Goal: Check status: Check status

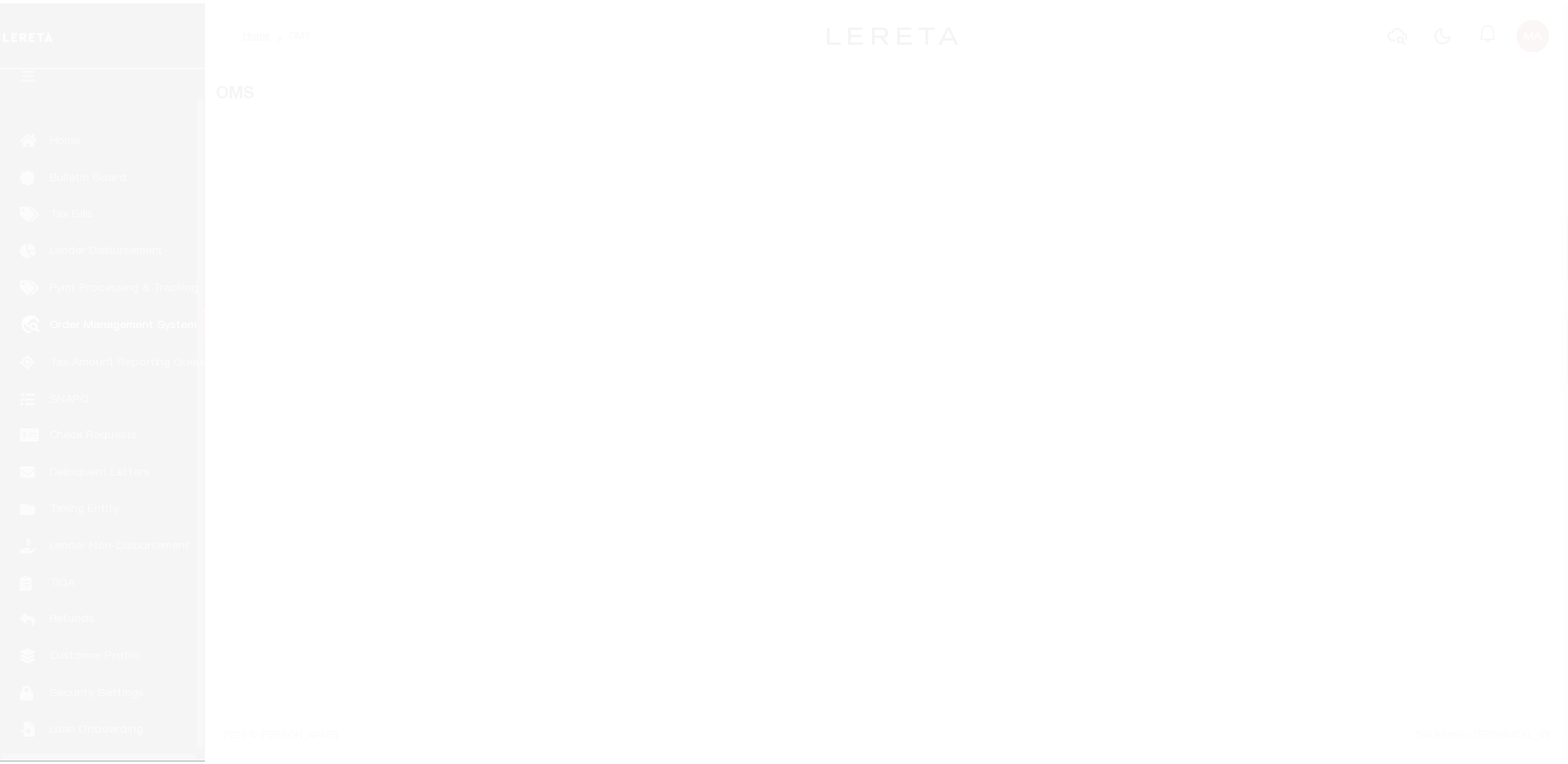
scroll to position [41, 0]
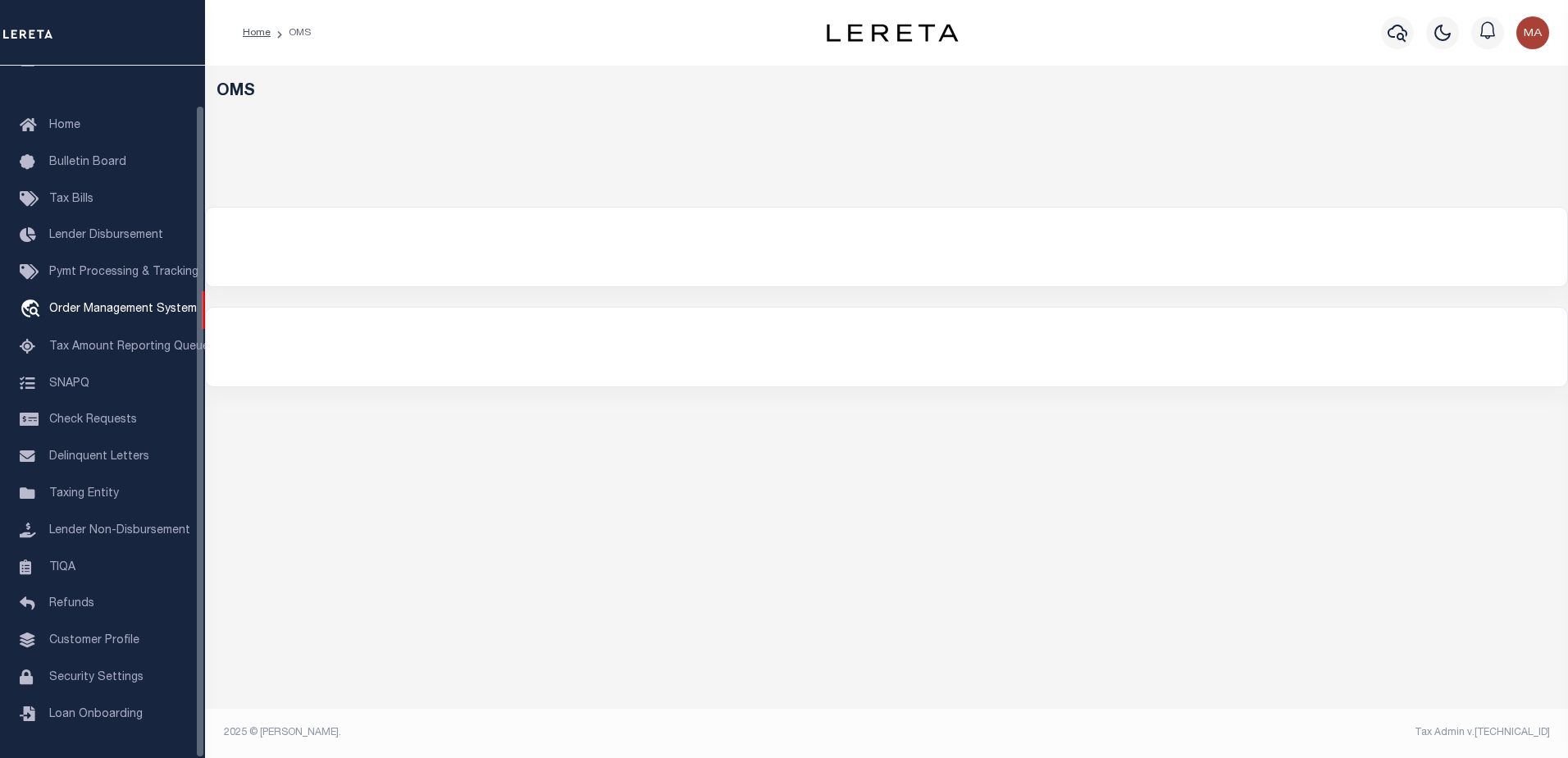
select select "200"
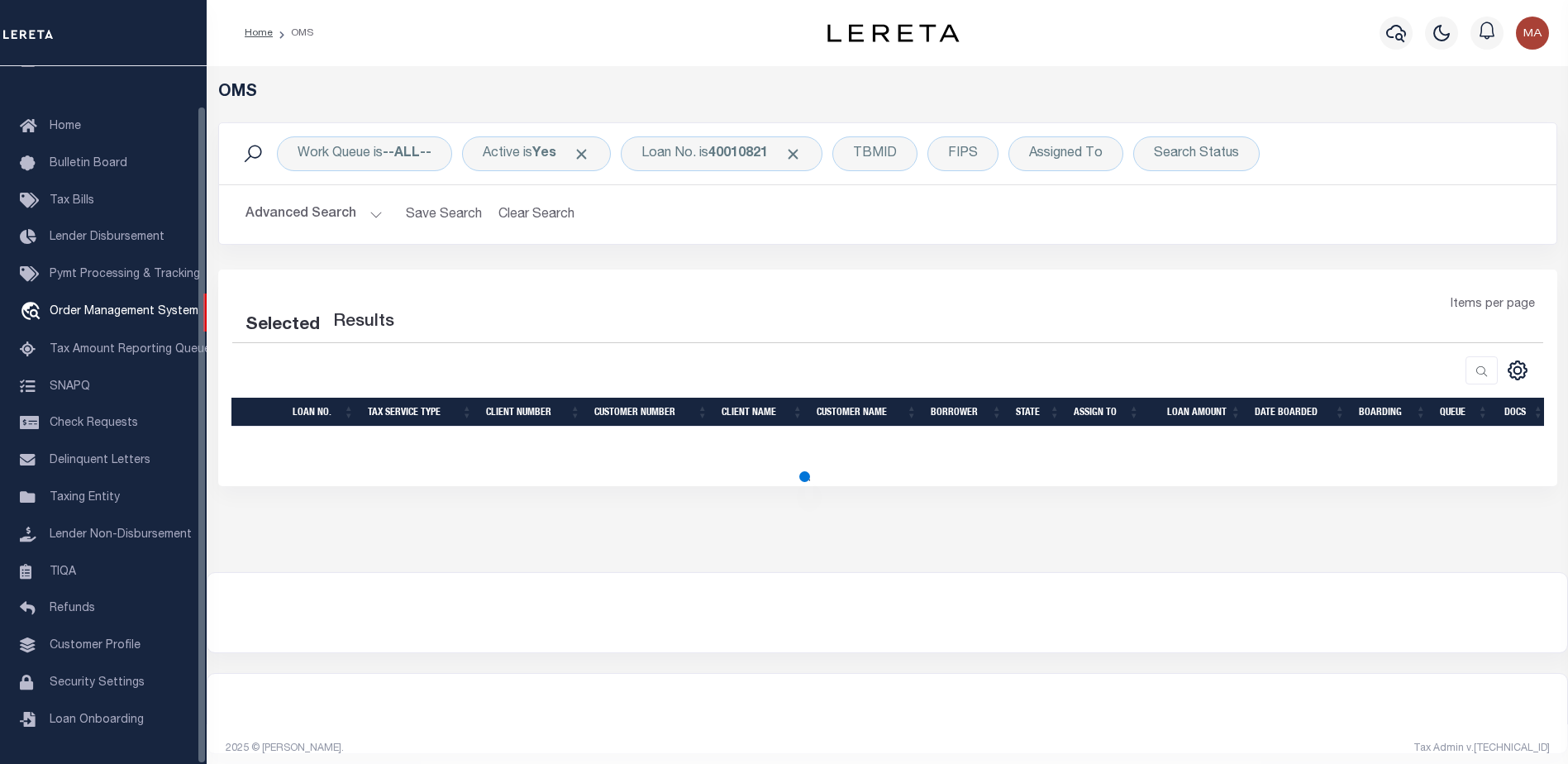
select select "200"
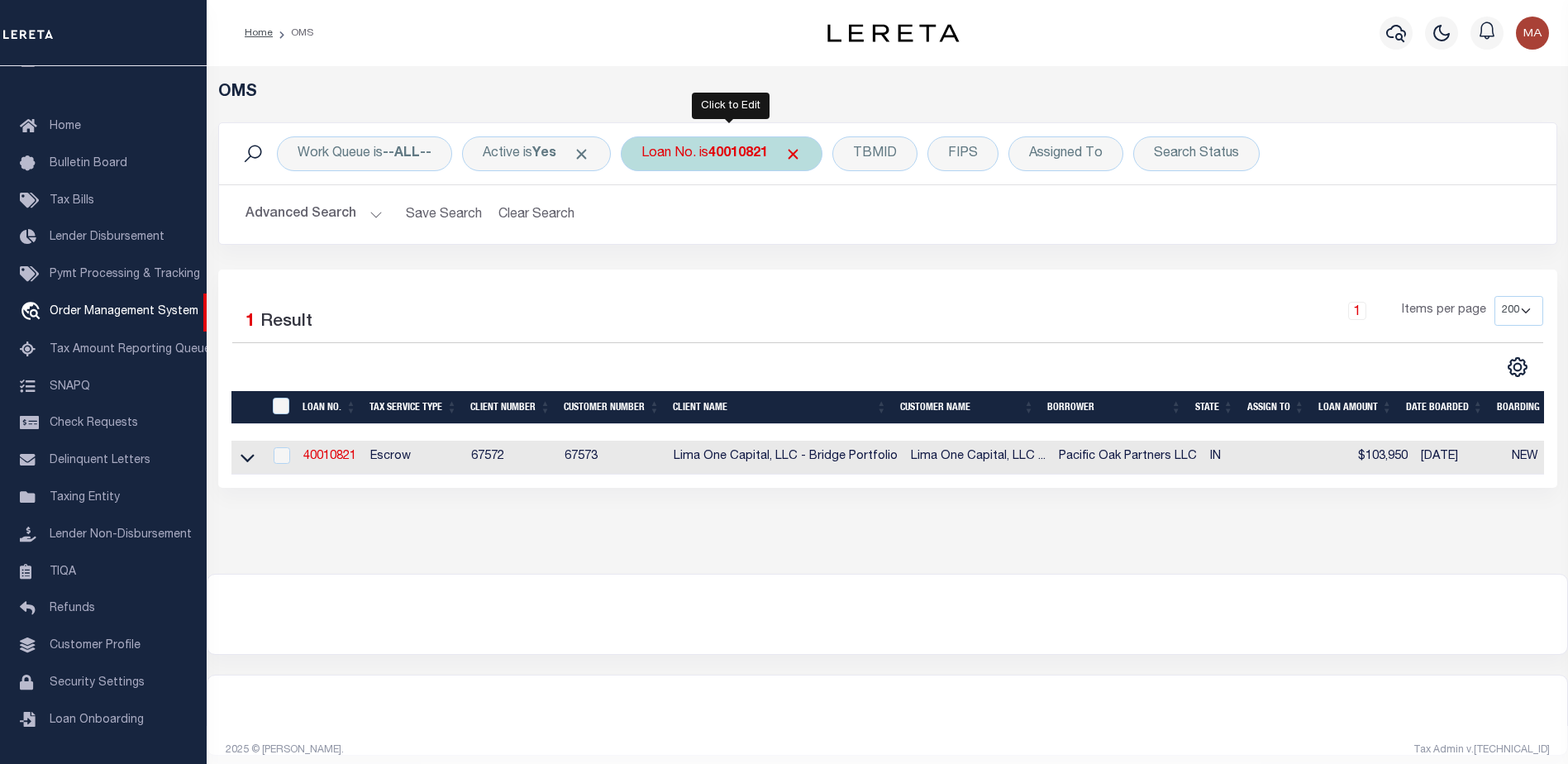
click at [730, 161] on b "40010821" at bounding box center [738, 154] width 60 height 13
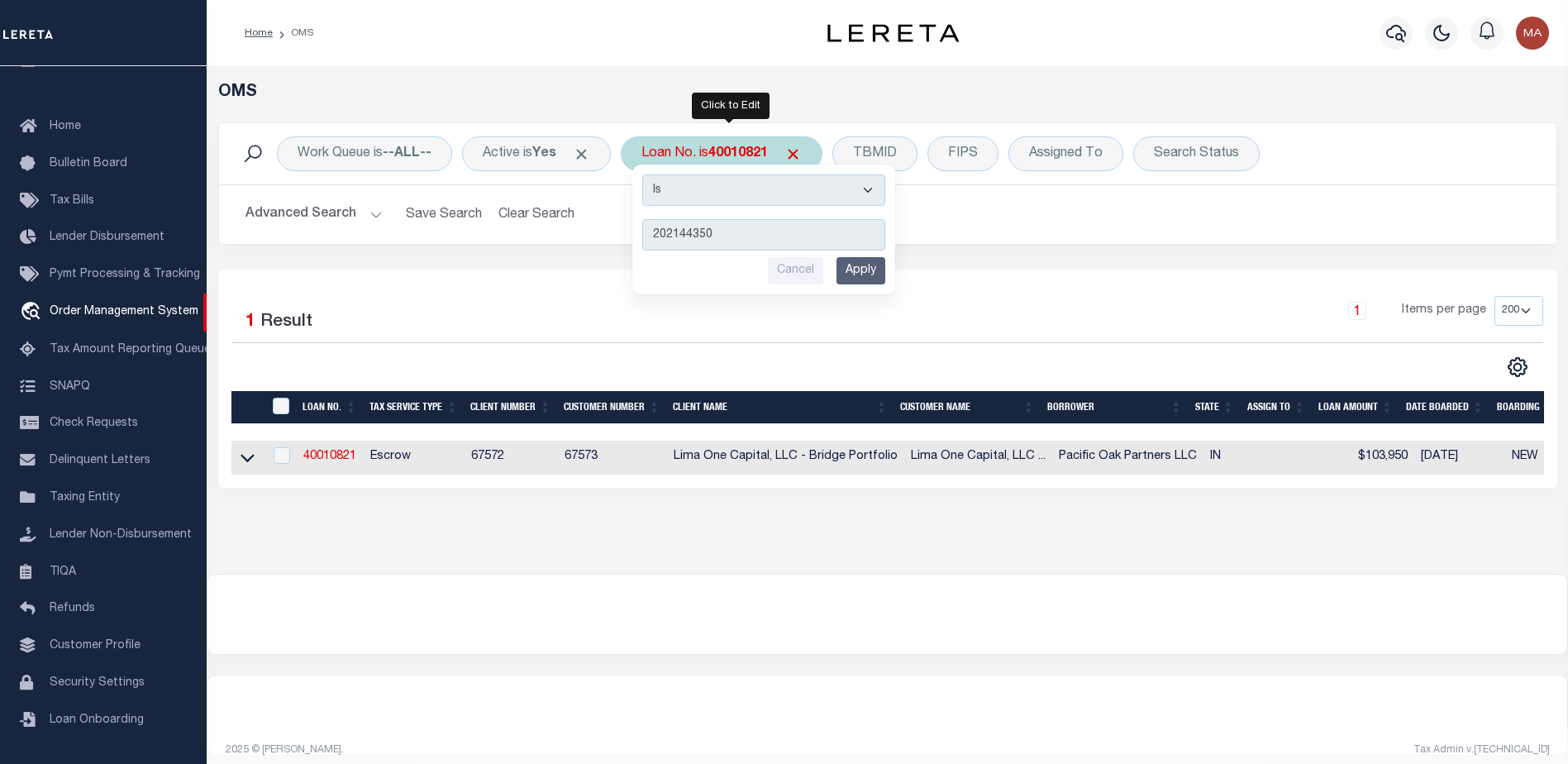
type input "202144350"
click at [860, 266] on input "Apply" at bounding box center [861, 270] width 49 height 28
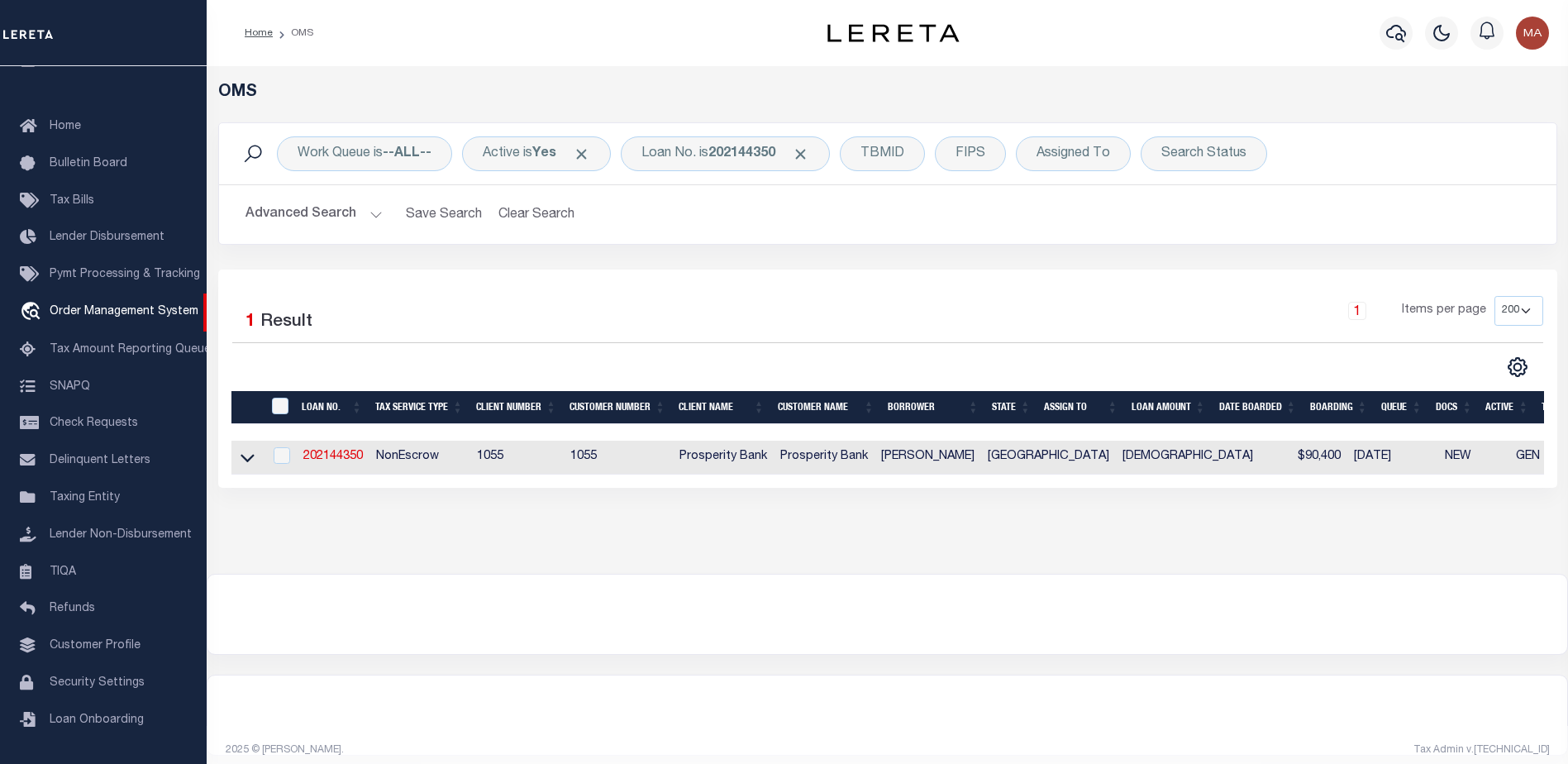
click at [336, 447] on td "202144350" at bounding box center [334, 458] width 73 height 34
checkbox input "true"
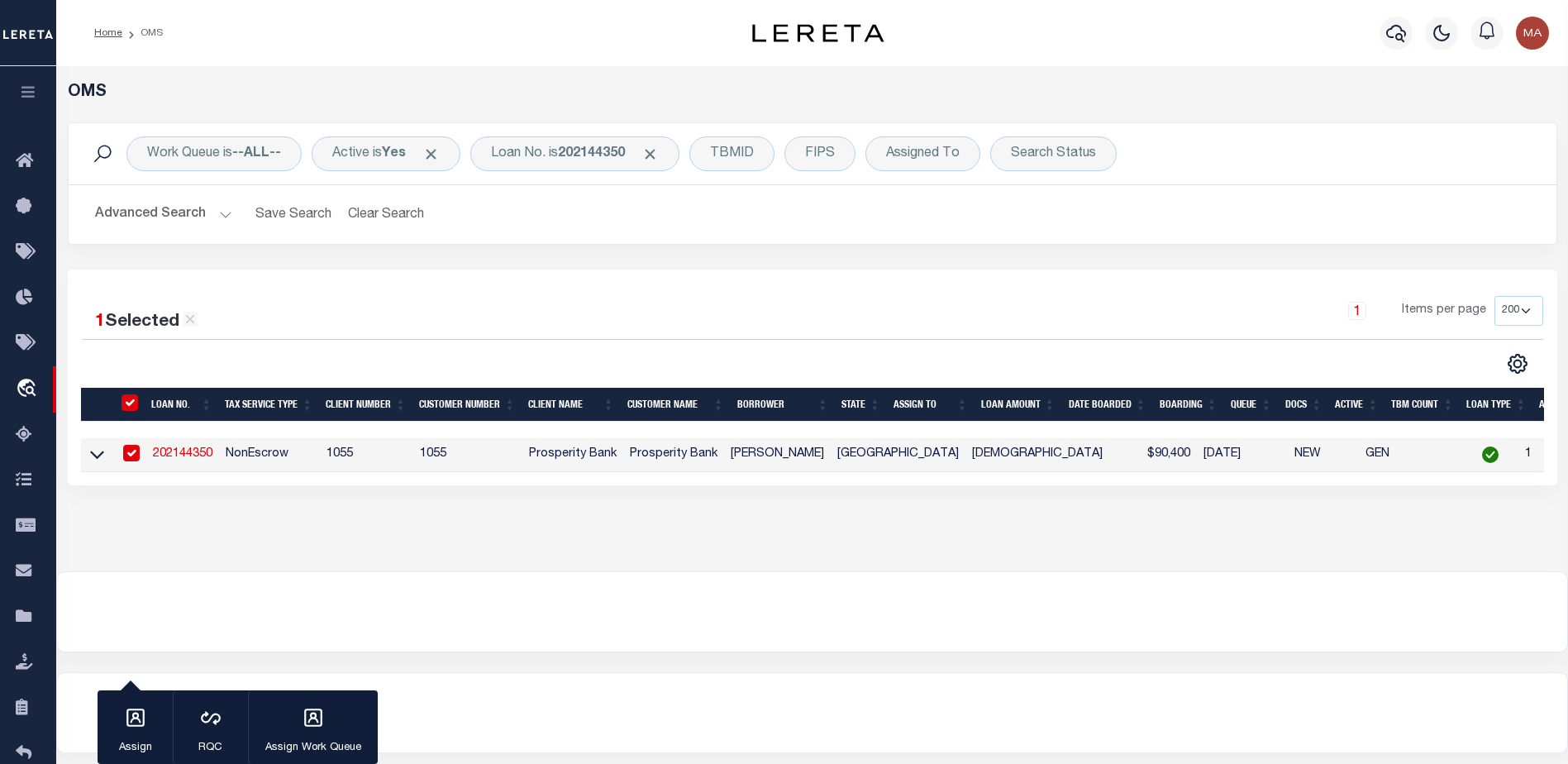
click at [187, 456] on link "202144350" at bounding box center [182, 453] width 60 height 12
type input "202144350"
type input "[PERSON_NAME]"
select select
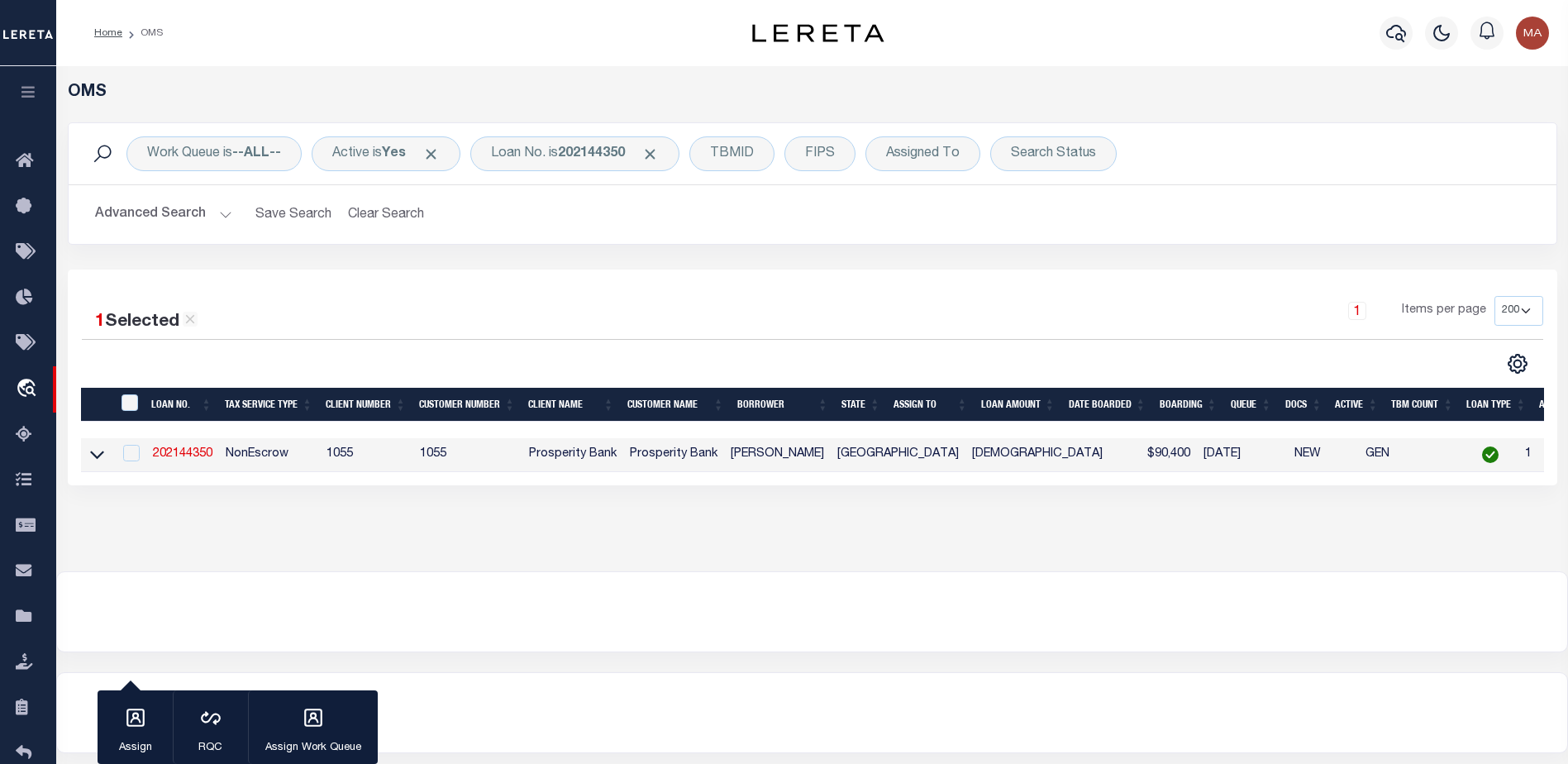
type input "17301 FM 2186"
type input "AMARILLO [GEOGRAPHIC_DATA] 79119"
select select
select select "NonEscrow"
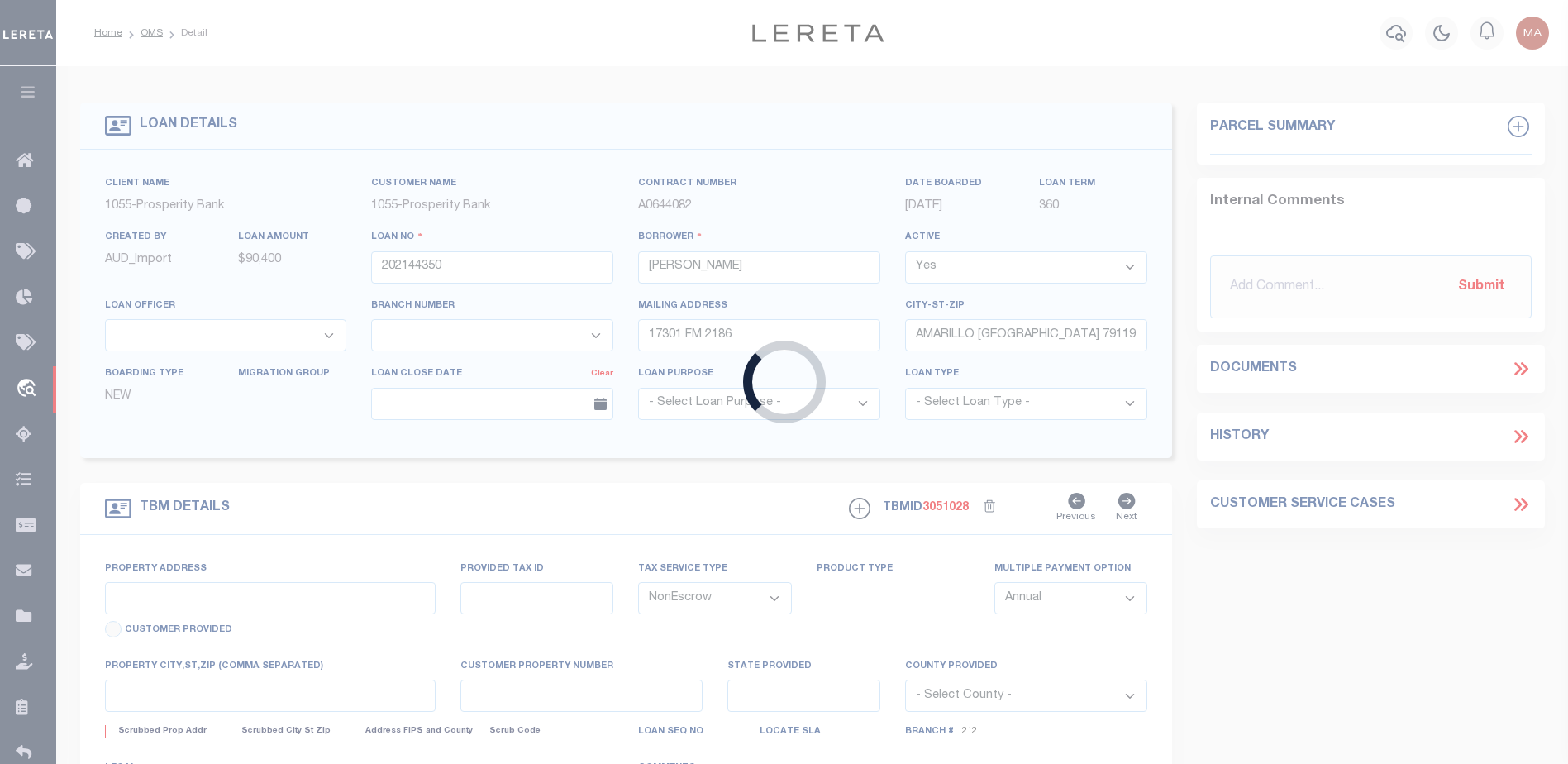
select select "10674"
select select "3899"
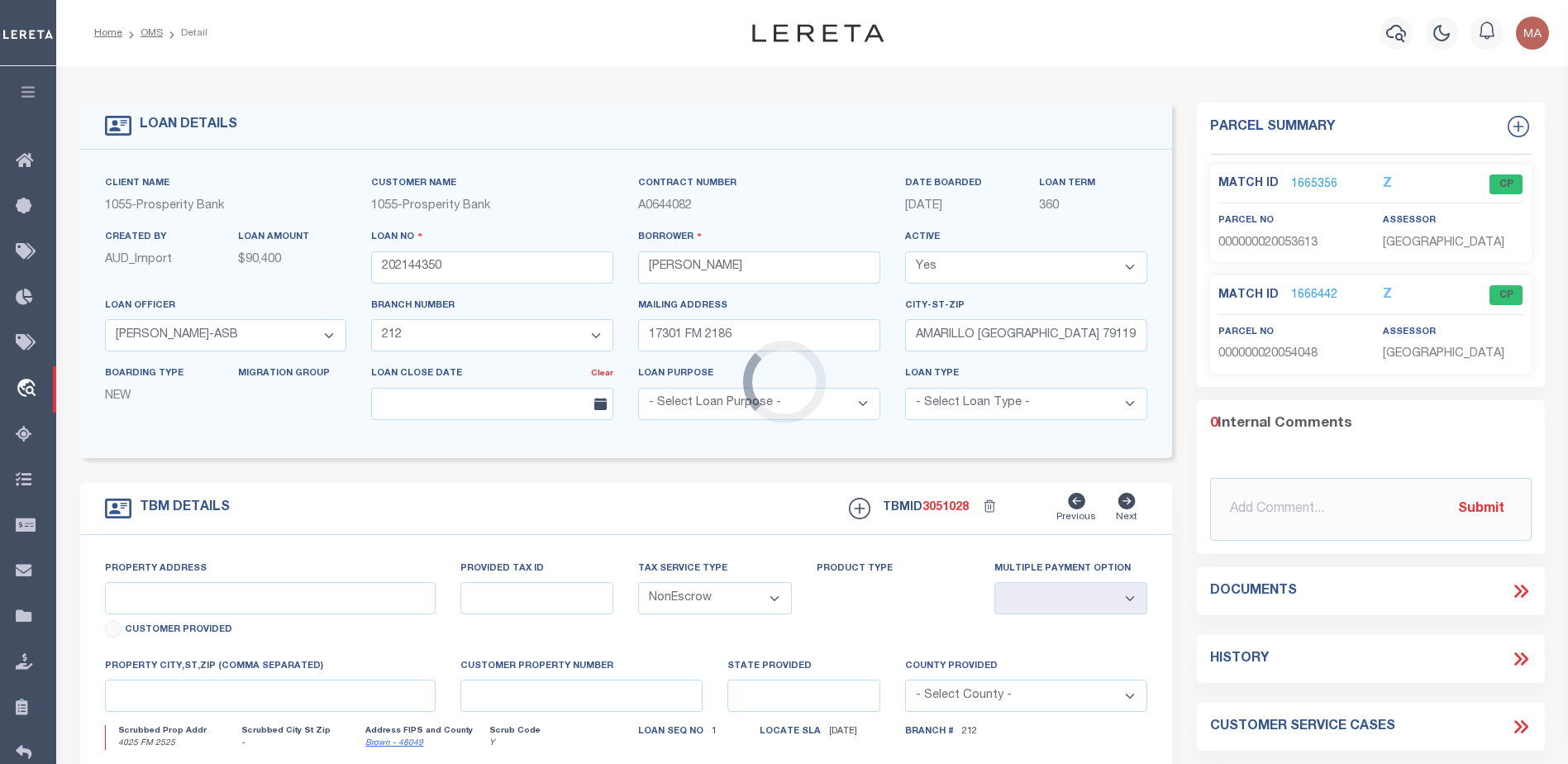
type input "4025 FM 2525"
type input "20053613"
select select
type input "[GEOGRAPHIC_DATA]"
select select
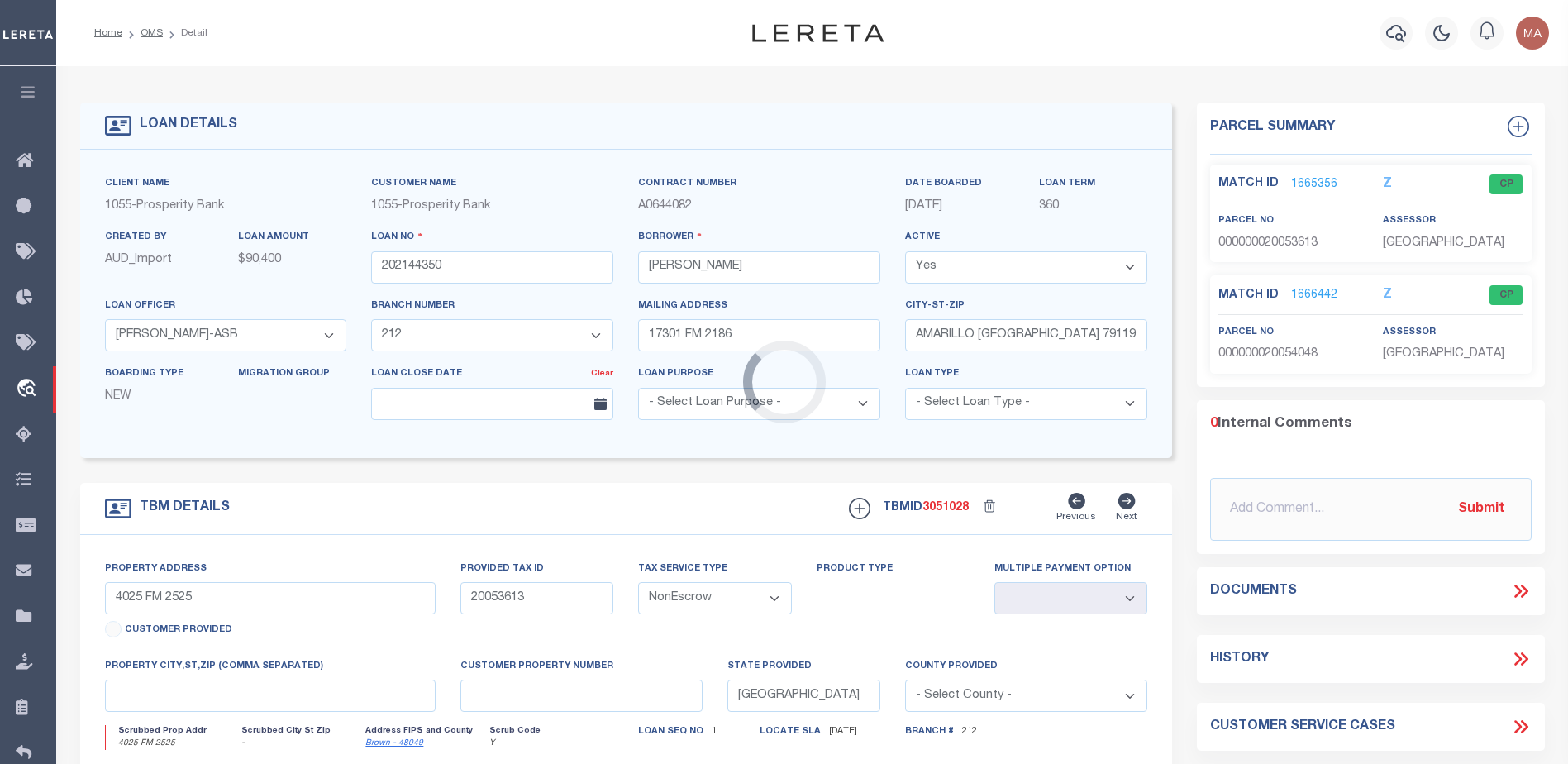
type textarea "20 [PERSON_NAME] CO SCHOOL LANDS SURV AB #40"
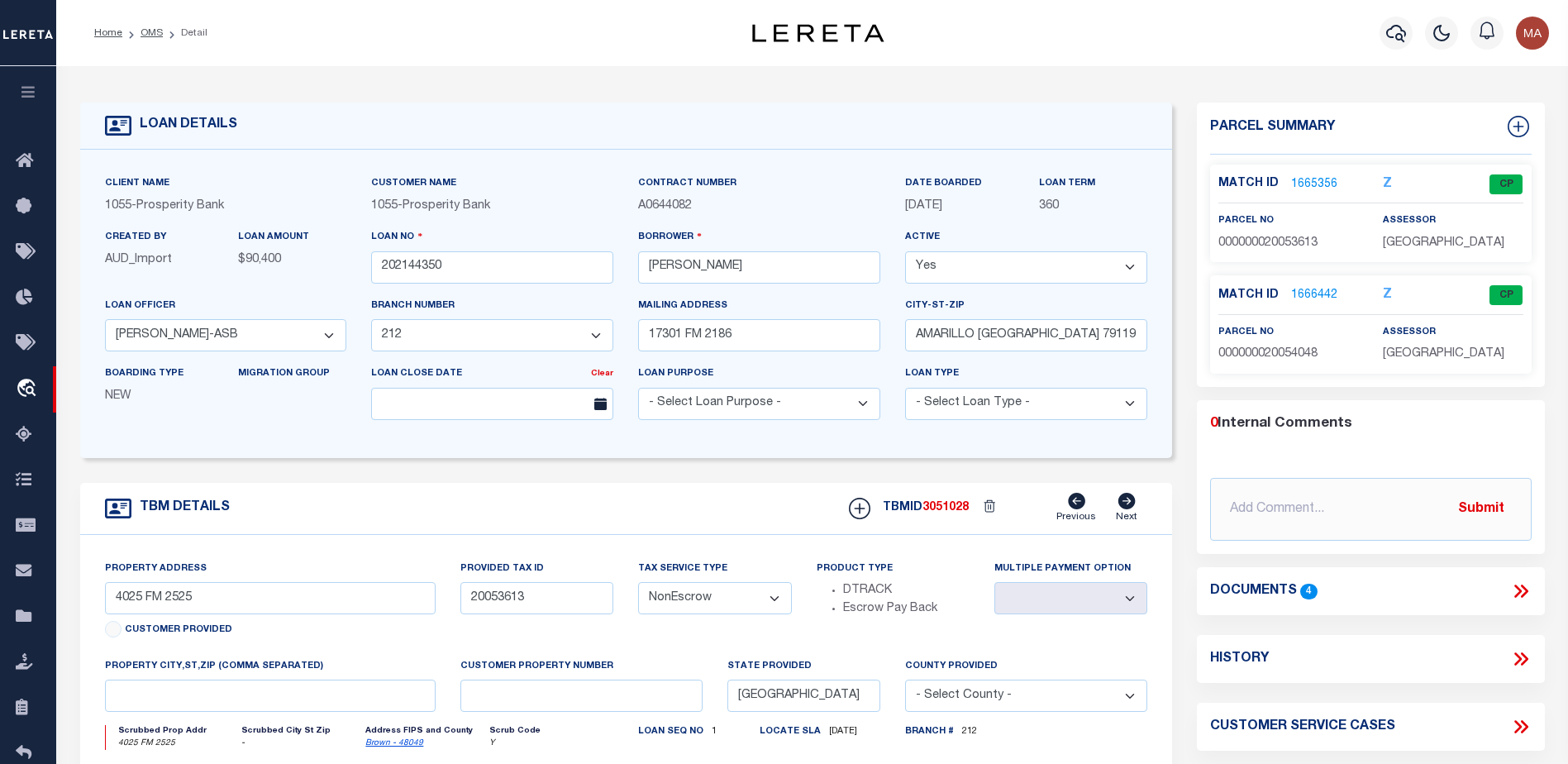
click at [1319, 179] on link "1665356" at bounding box center [1315, 184] width 46 height 17
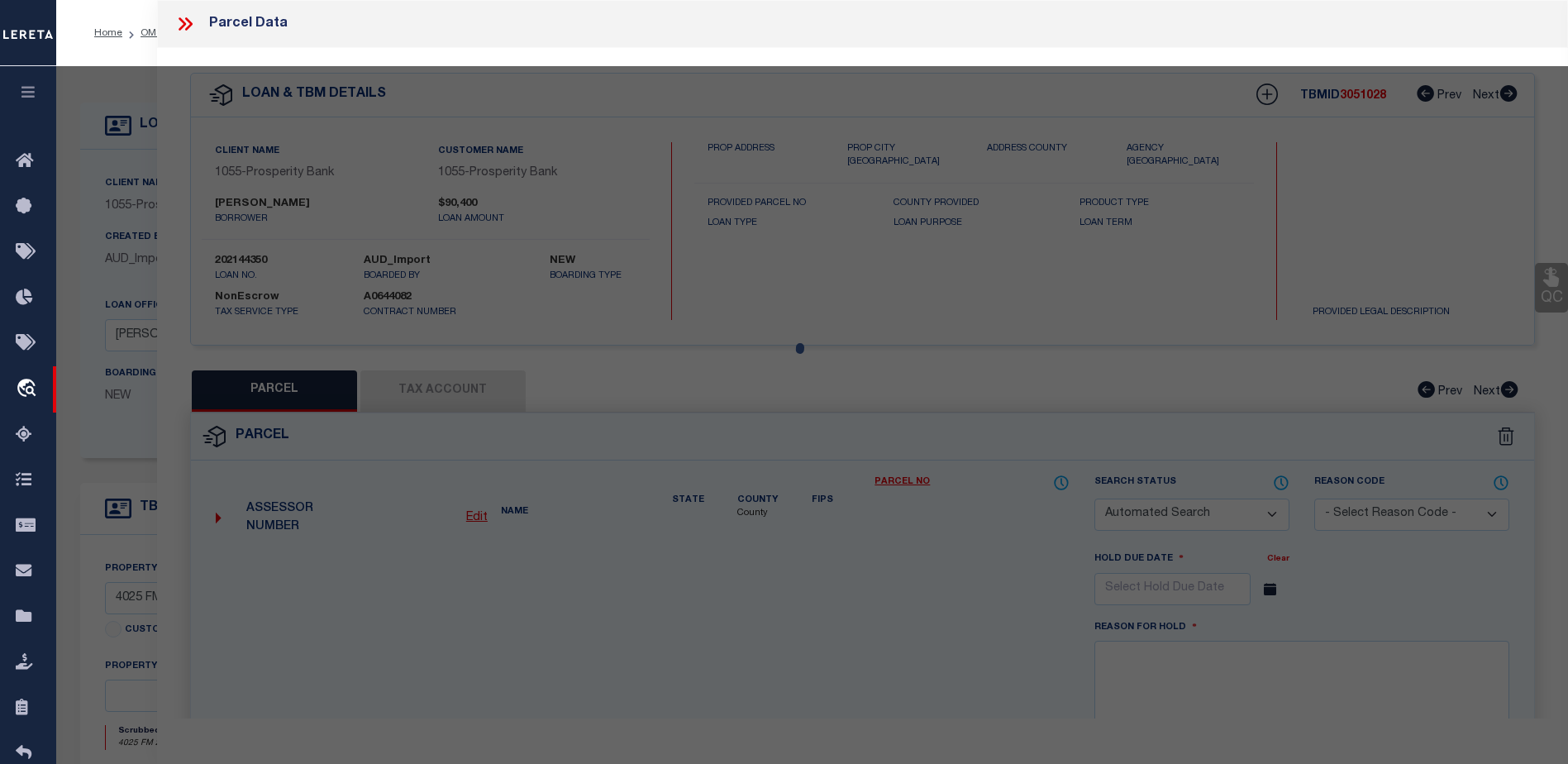
checkbox input "false"
select select "CP"
type input "KELLING, MICHAEL & MABLE"
select select
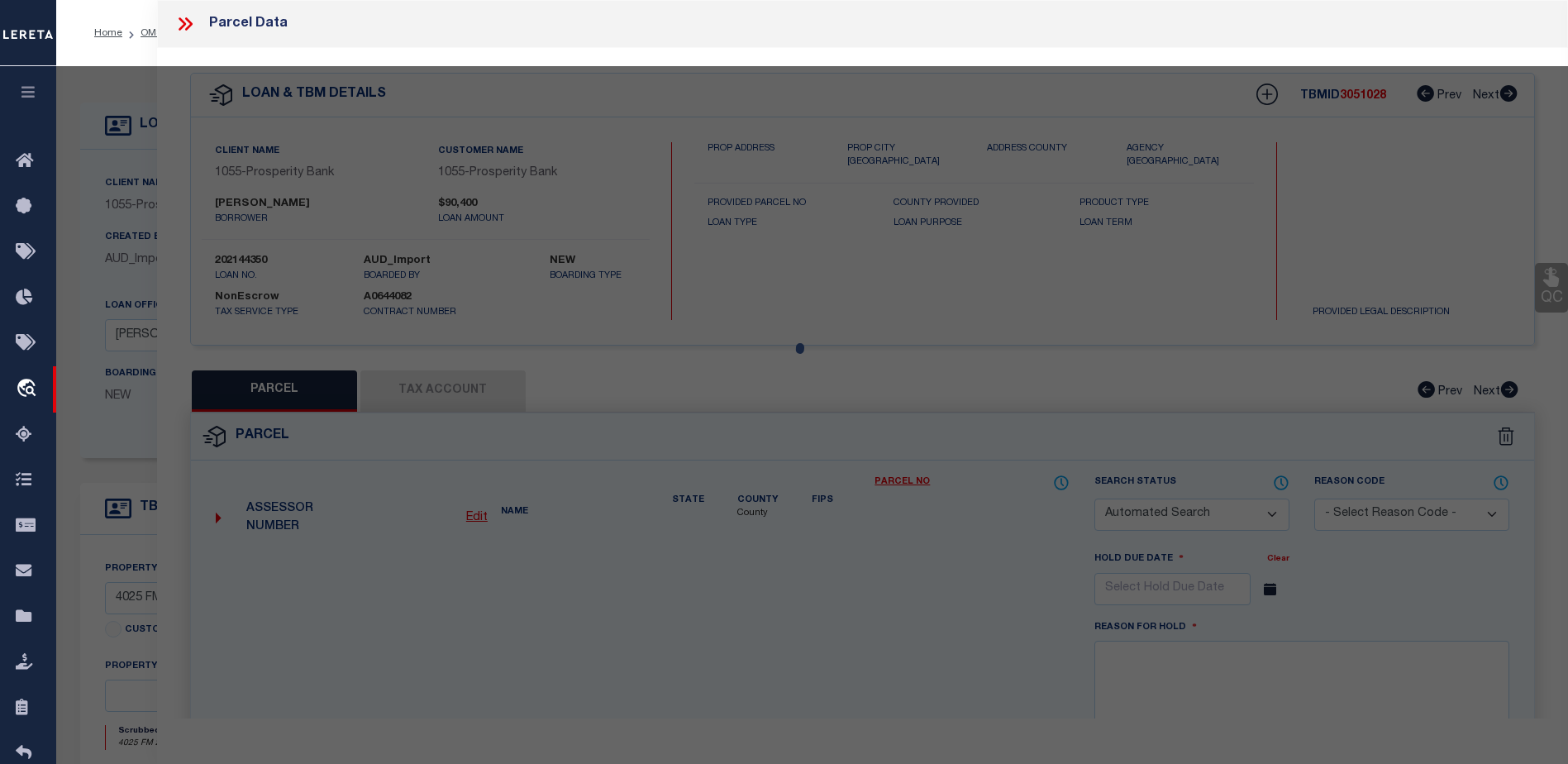
type input "FM 2525"
checkbox input "false"
type input "EARLY TX 76802"
type textarea "BROWN CO SCHOOL LAND, SURVEY 360, ABSTRACT 40, ACRES 30."
type textarea "Tax ID Special Project"
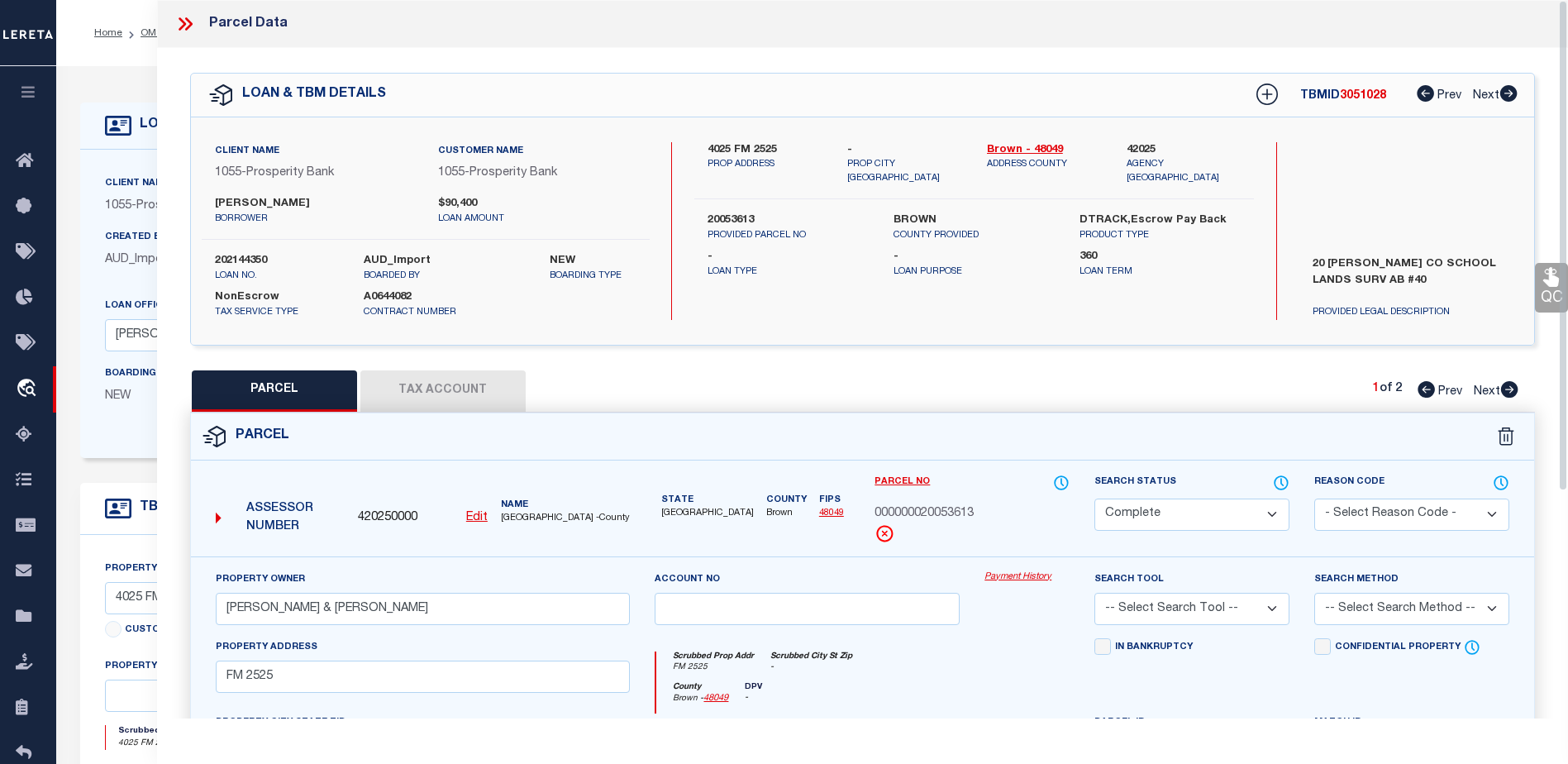
click at [1012, 579] on link "Payment History" at bounding box center [1026, 577] width 85 height 14
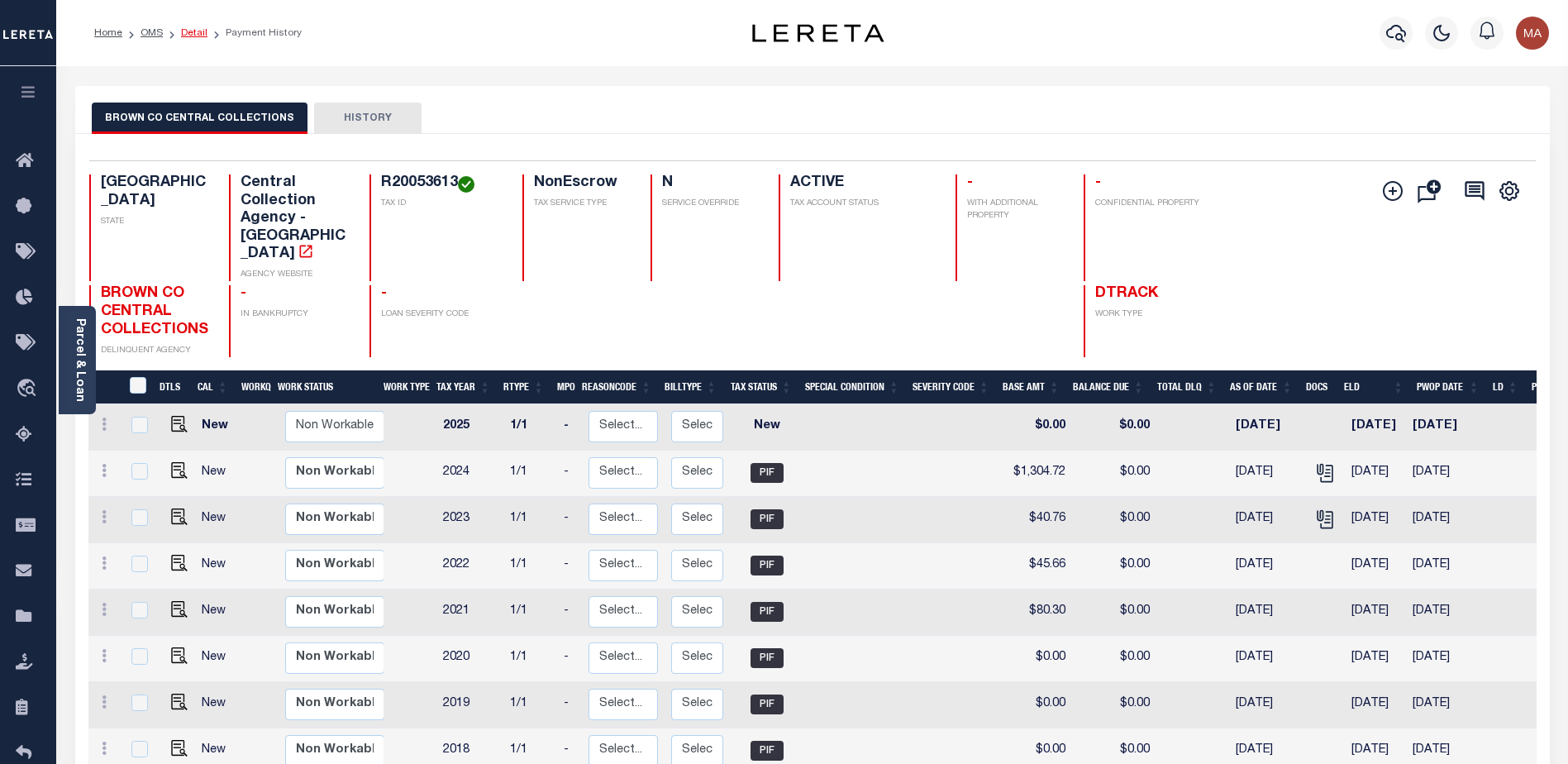
click at [188, 30] on link "Detail" at bounding box center [195, 32] width 27 height 10
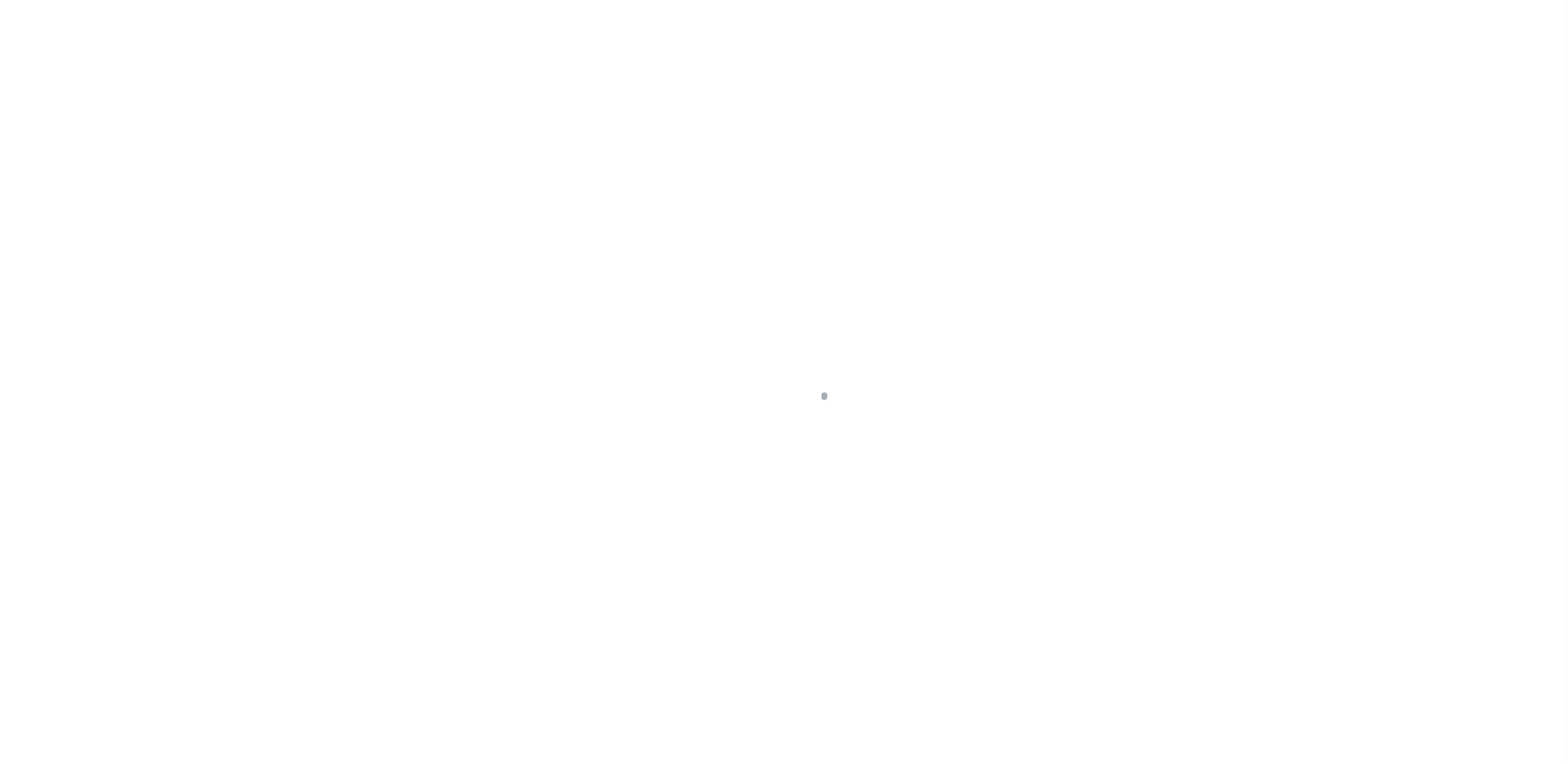
select select "NonEscrow"
type input "4025 FM 2525"
type input "20053613"
select select
type input "[GEOGRAPHIC_DATA]"
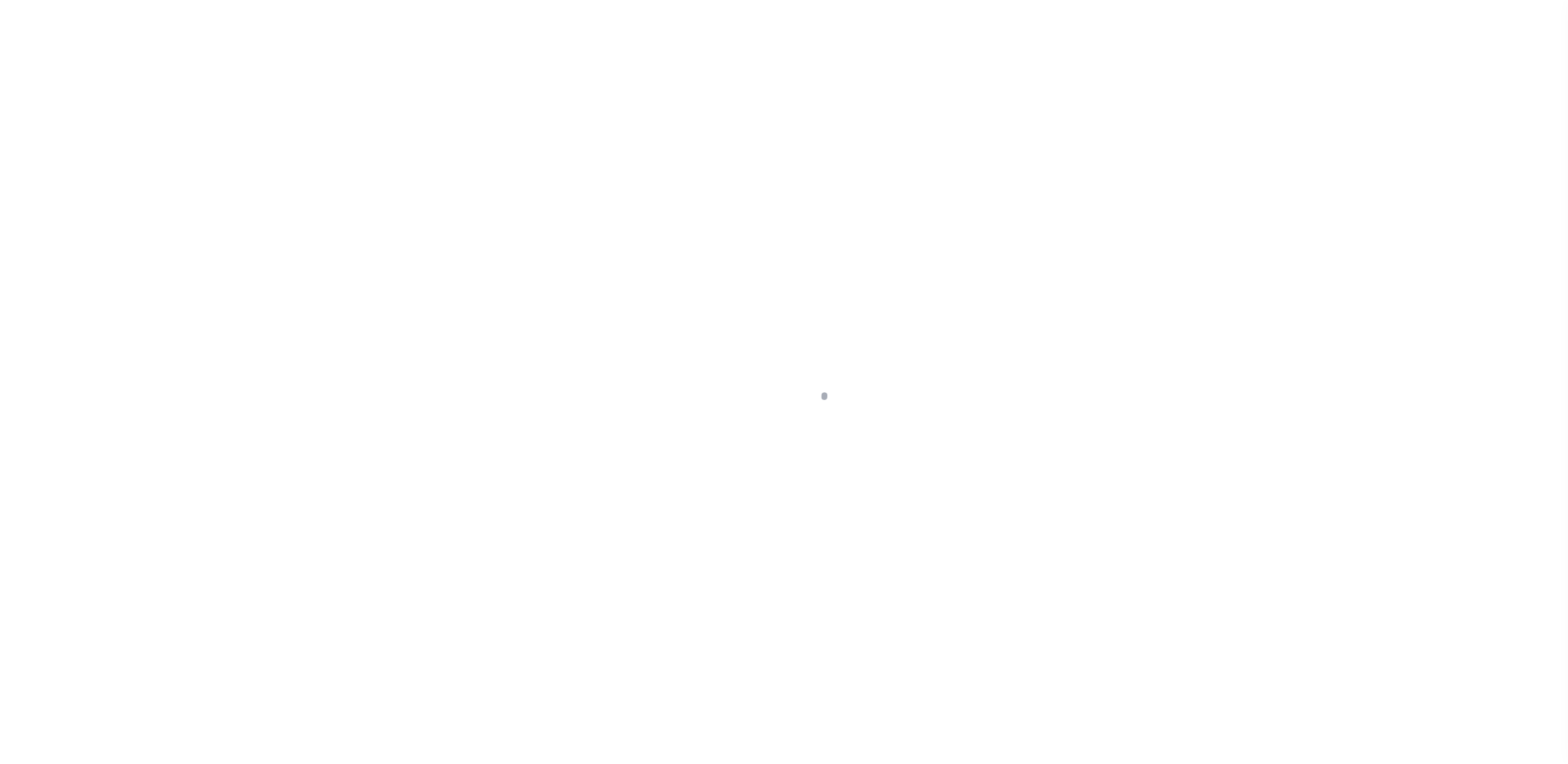
select select
type textarea "20 [PERSON_NAME] CO SCHOOL LANDS SURV AB #40"
select select "10674"
select select "3899"
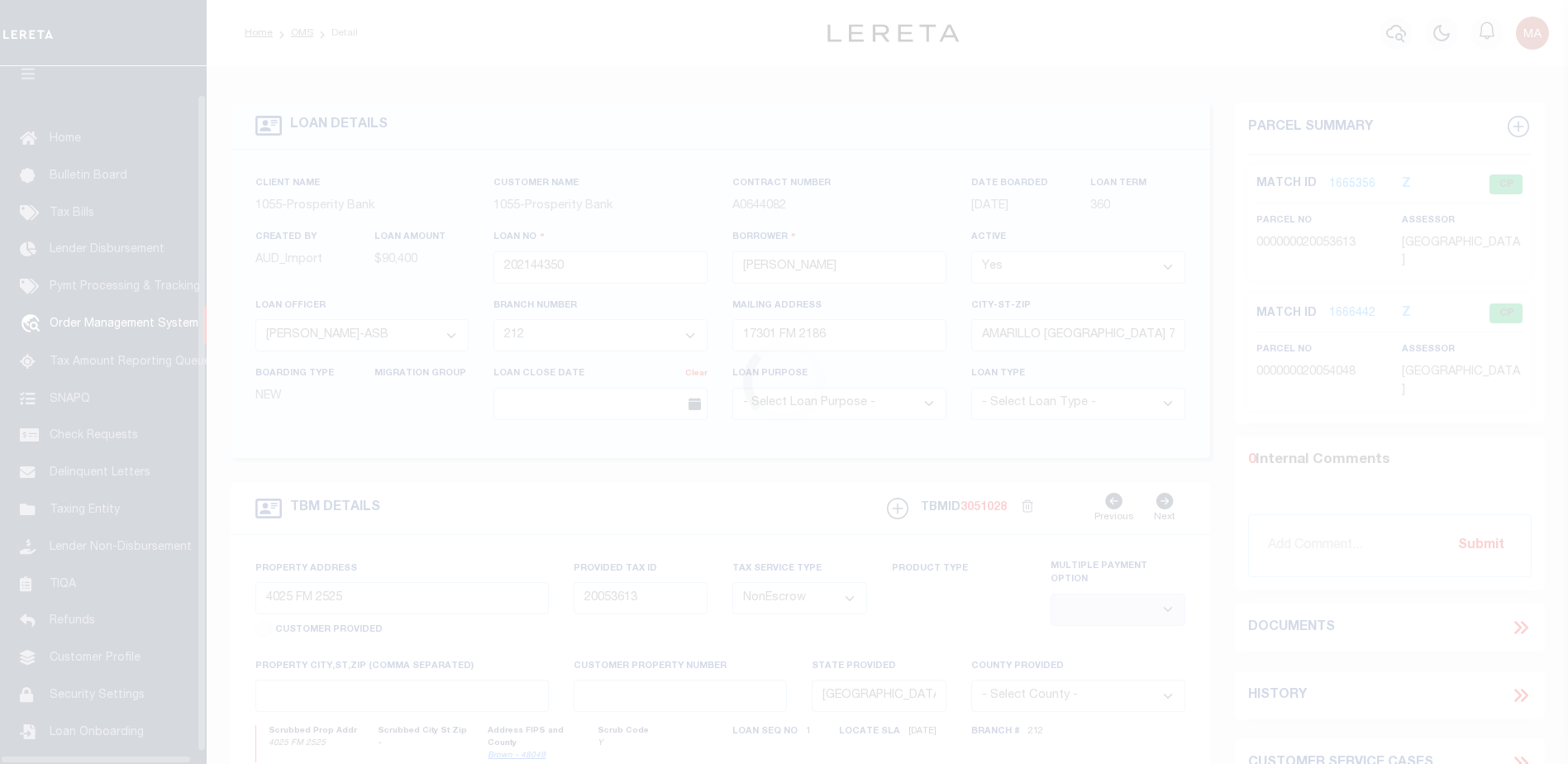
scroll to position [41, 0]
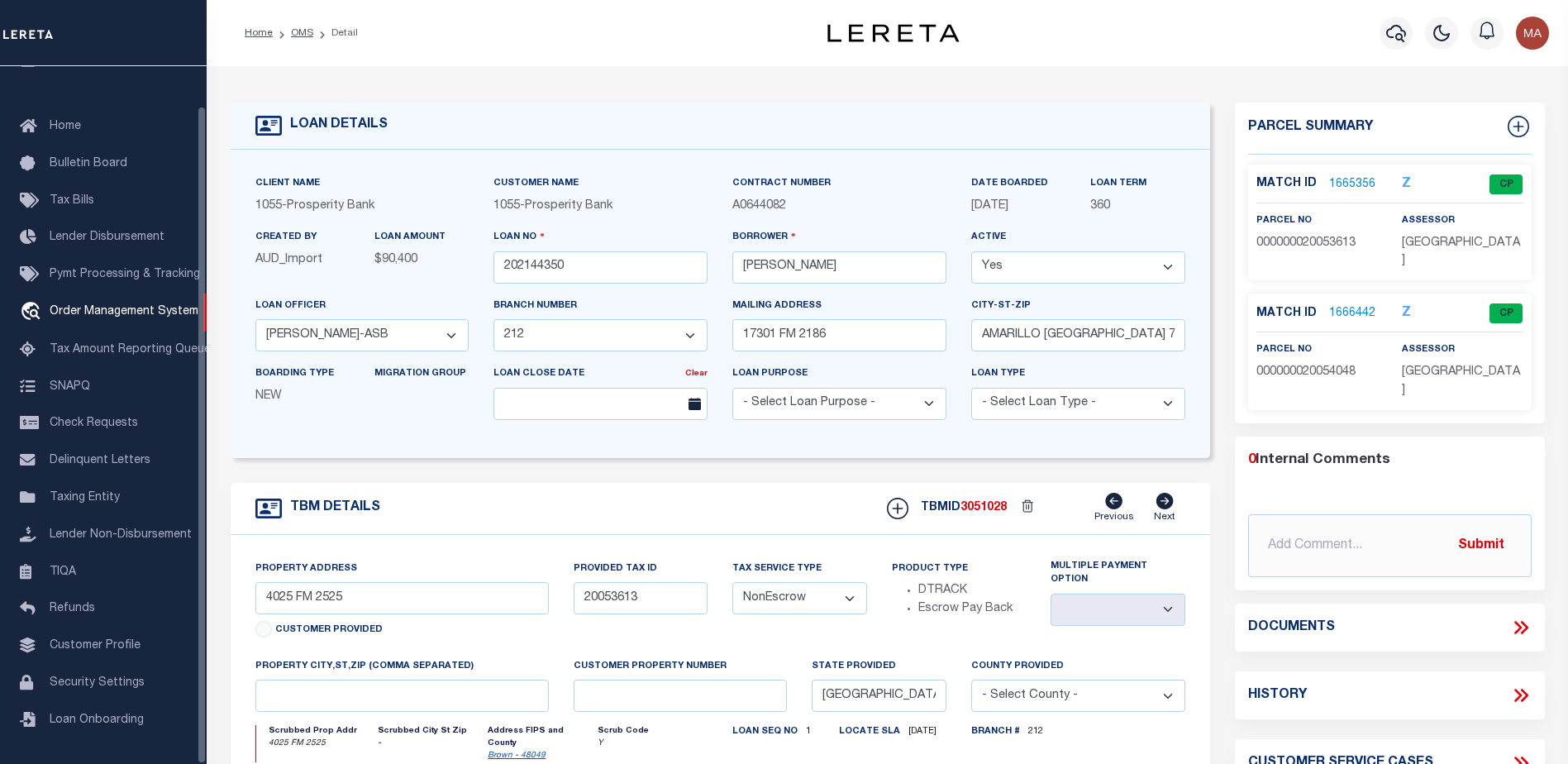
click at [1337, 305] on link "1666442" at bounding box center [1353, 313] width 46 height 17
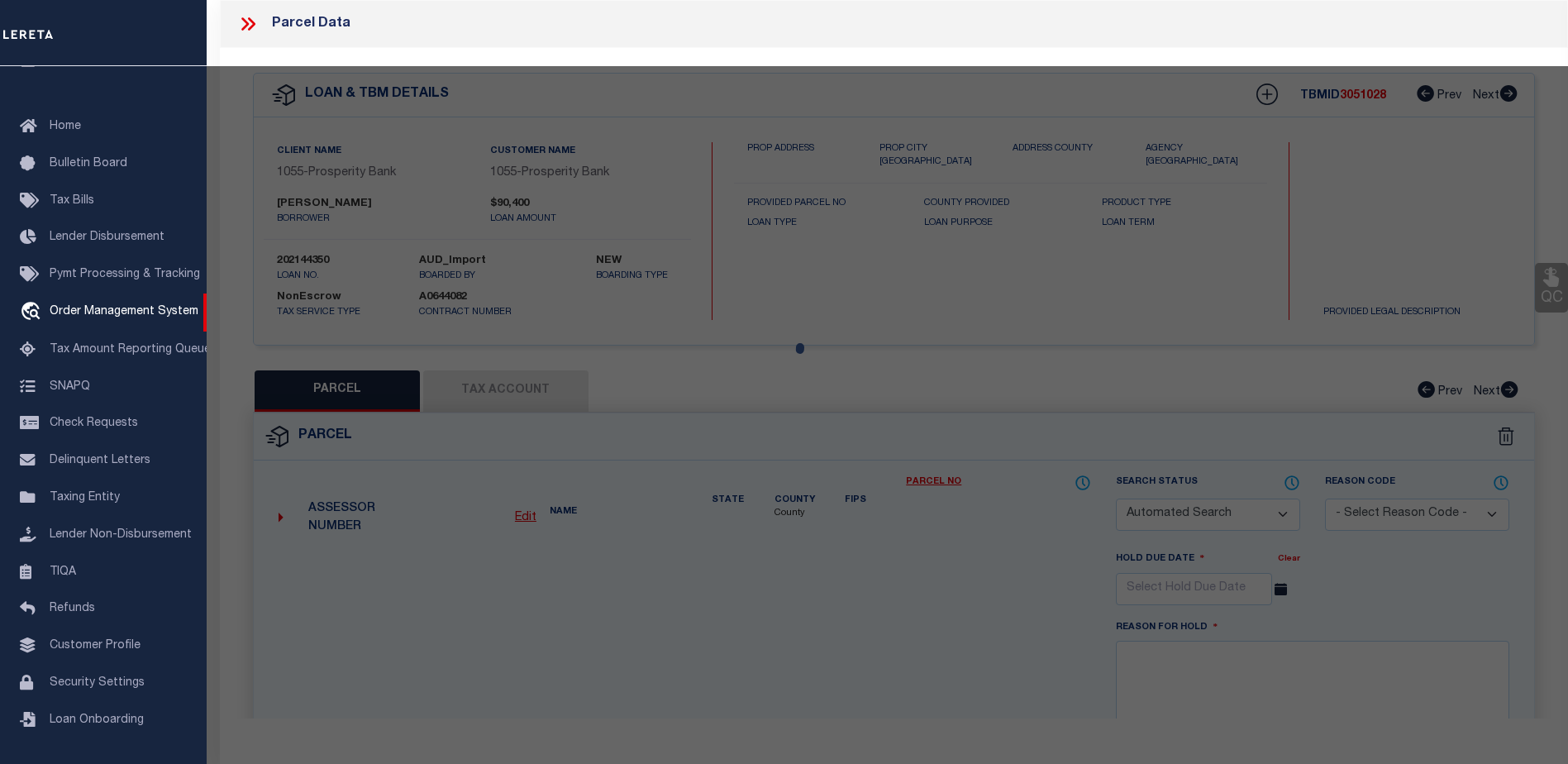
checkbox input "false"
select select "CP"
type input "KELLING, JACOB"
select select
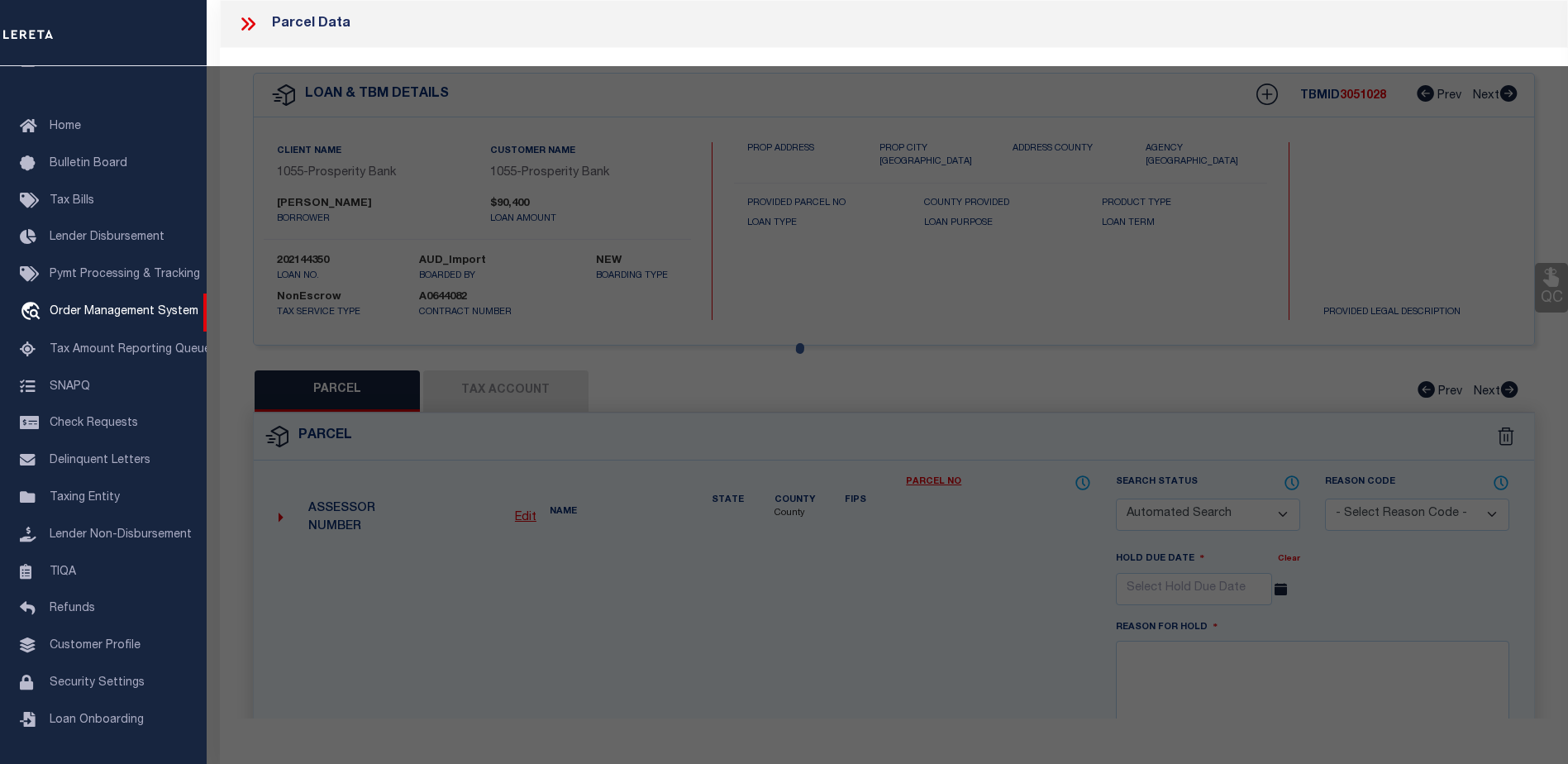
type input "FM 2525"
checkbox input "false"
type input "EARLY TX 76802"
type textarea "BROWN CO SCHOOL LAND, SURVEY 360, ABSTRACT 40, ACRES 20.00"
type textarea "Tax ID Special Project"
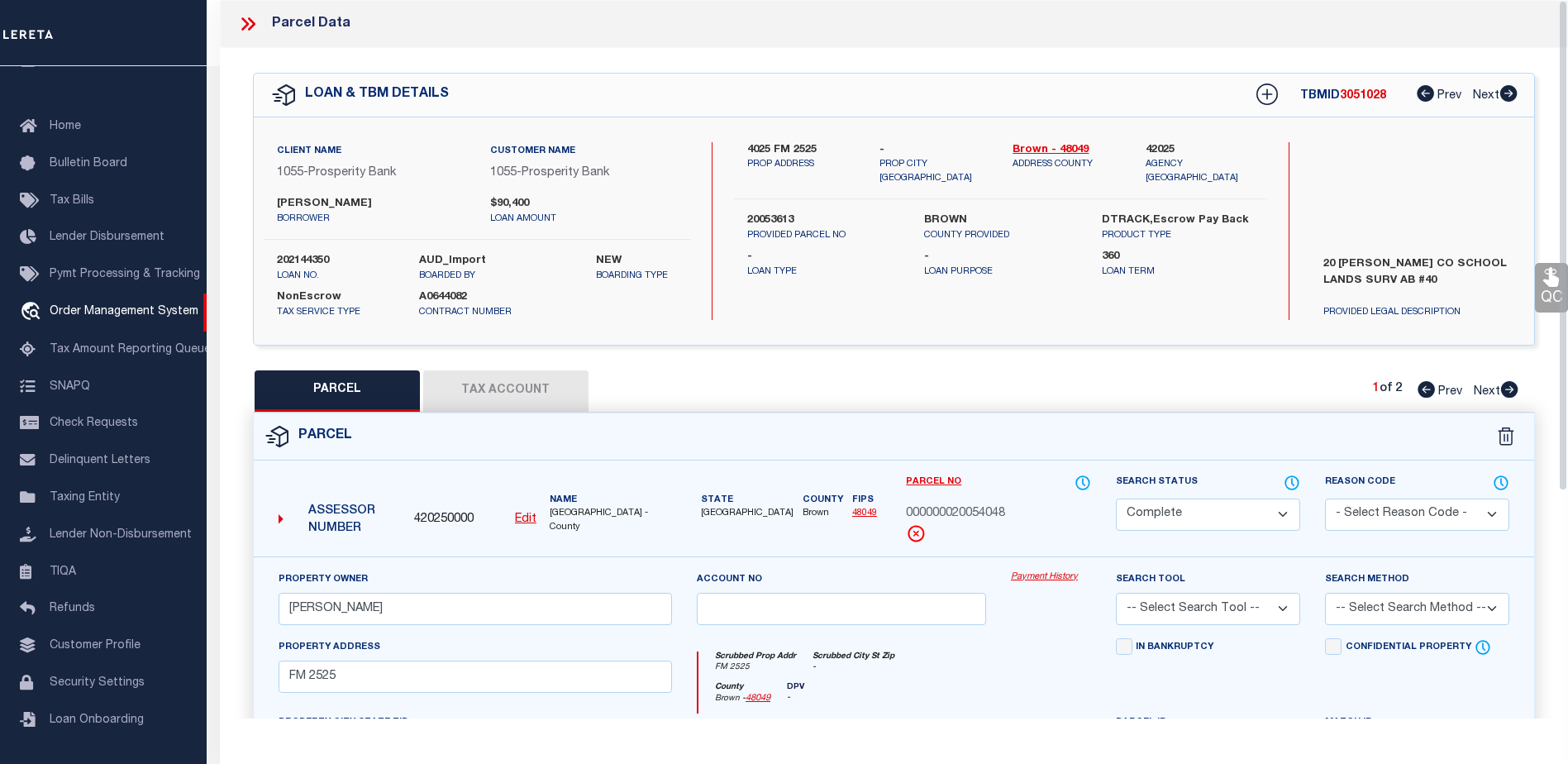
click at [1045, 572] on link "Payment History" at bounding box center [1051, 577] width 80 height 14
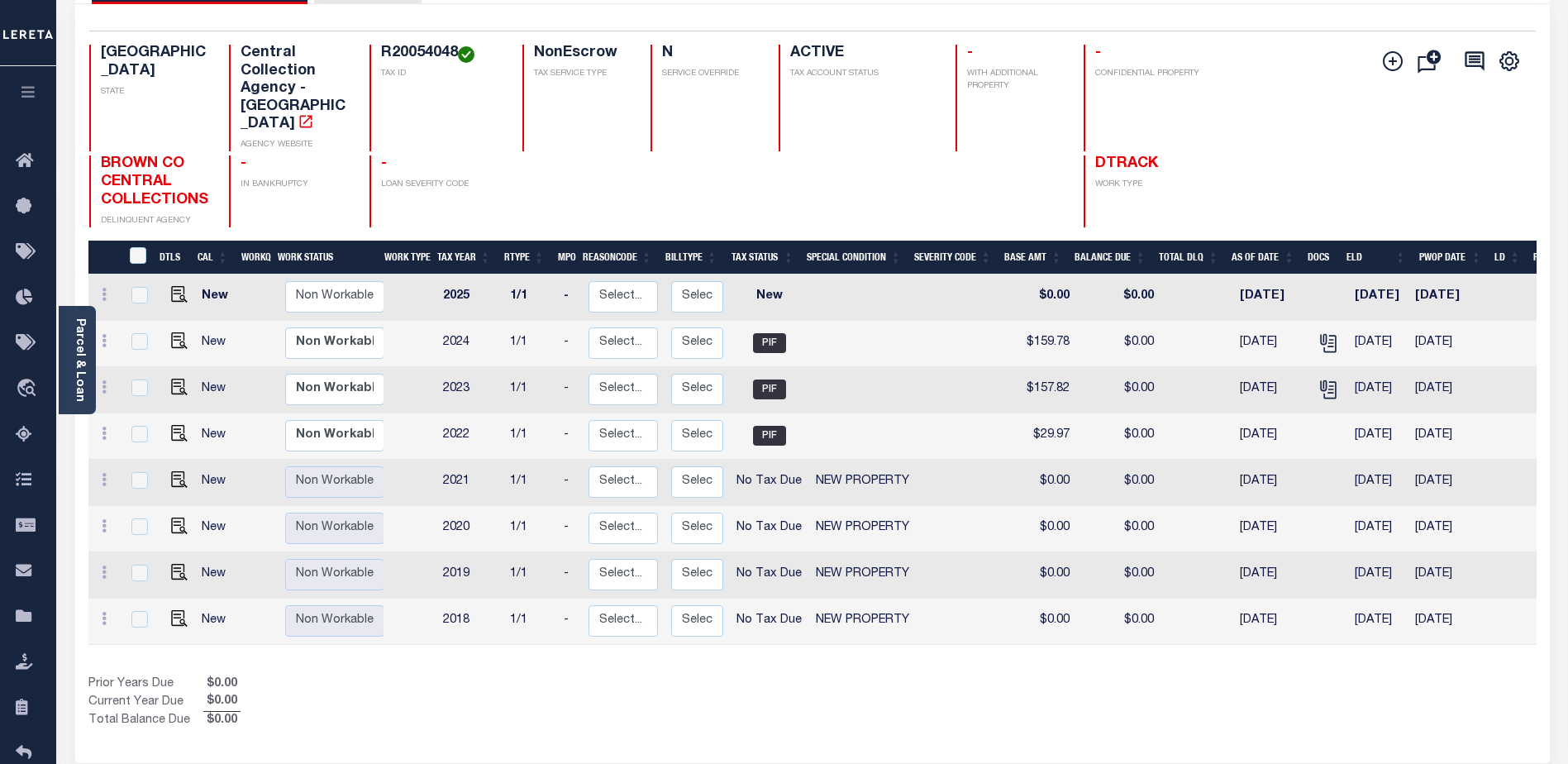
scroll to position [165, 0]
